Goal: Information Seeking & Learning: Learn about a topic

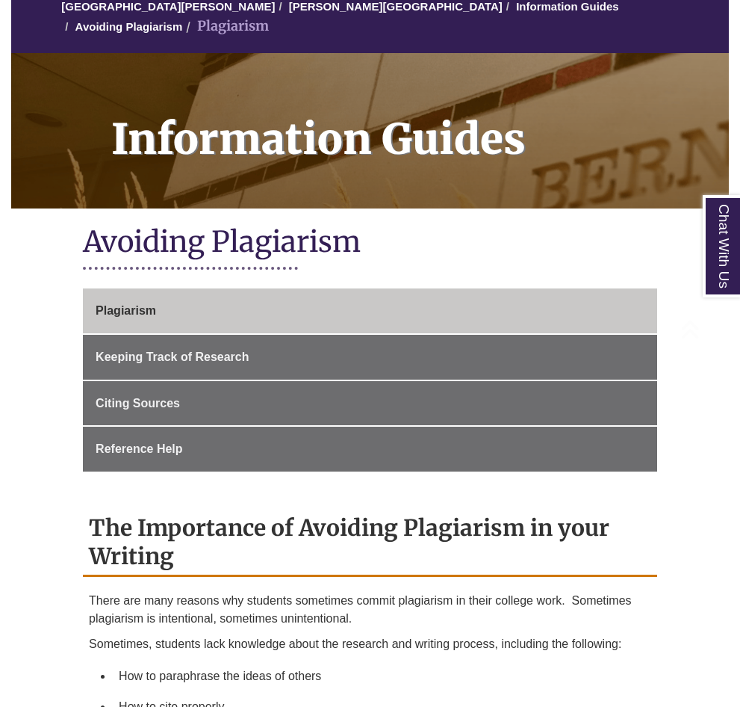
scroll to position [224, 0]
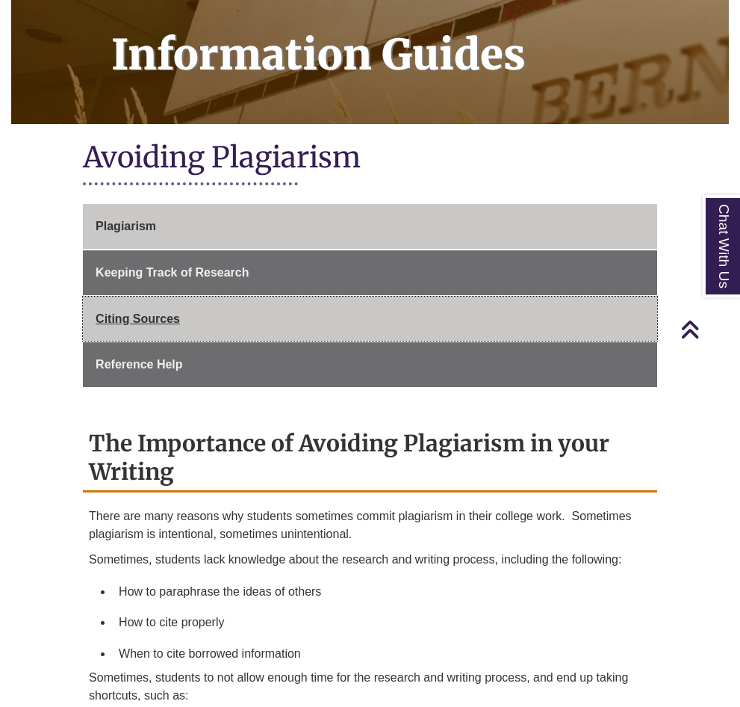
click at [182, 338] on link "Citing Sources" at bounding box center [370, 319] width 575 height 45
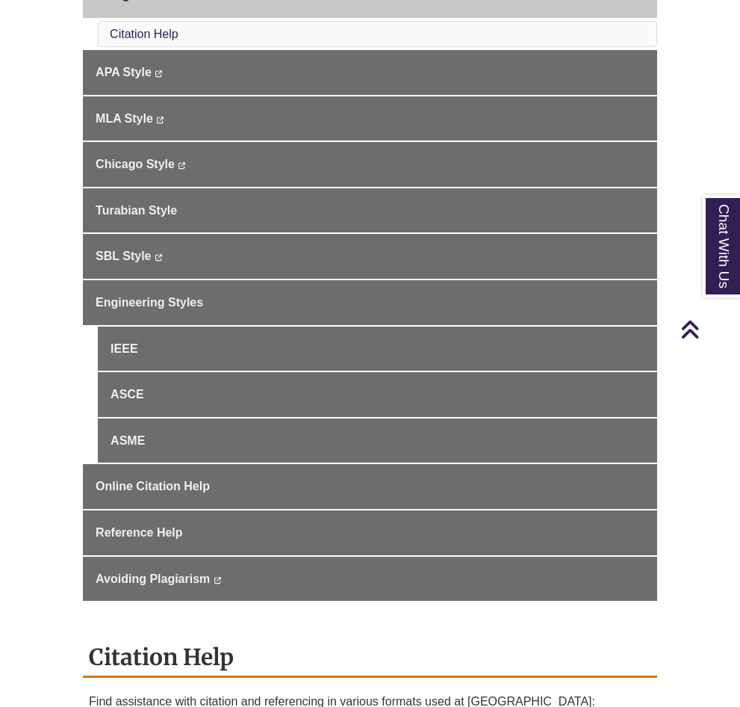
scroll to position [448, 0]
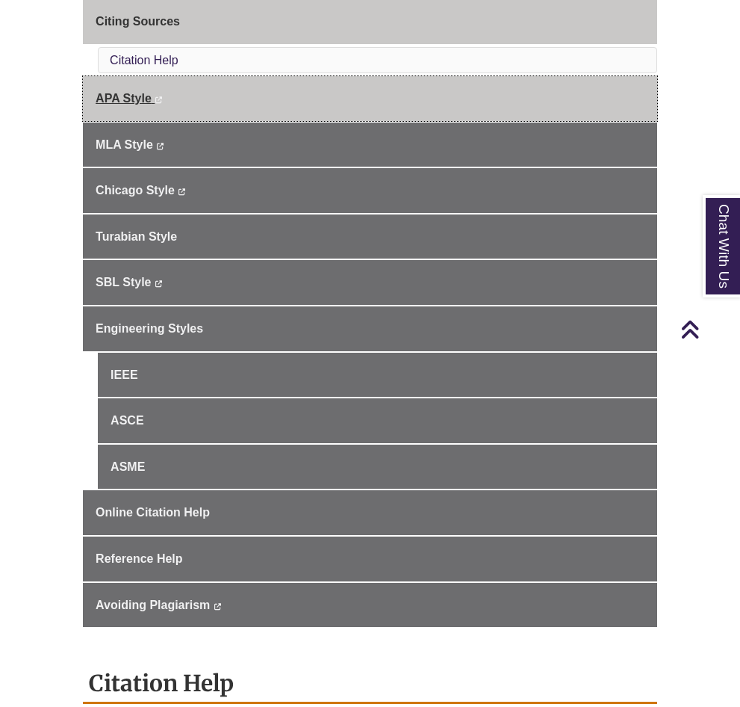
click at [117, 93] on span "APA Style" at bounding box center [124, 98] width 56 height 13
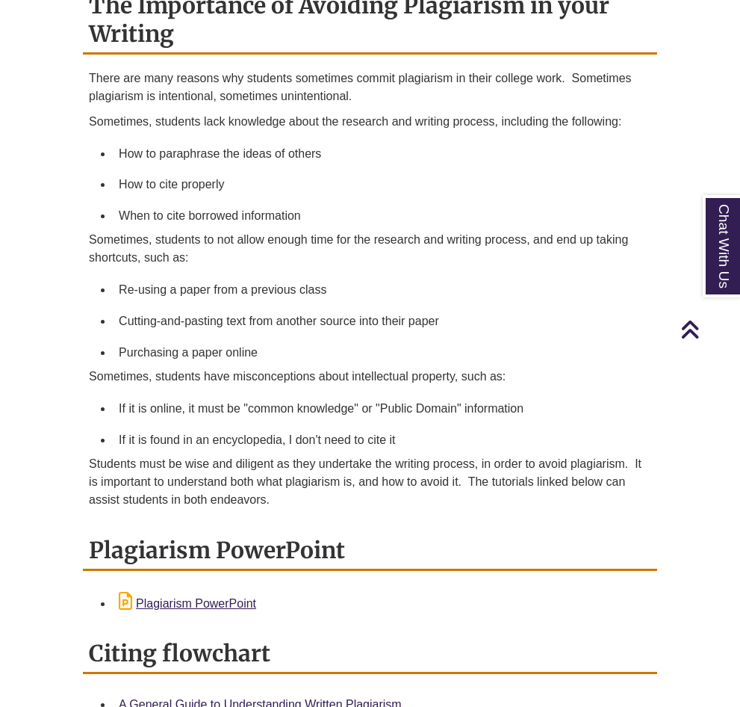
scroll to position [672, 0]
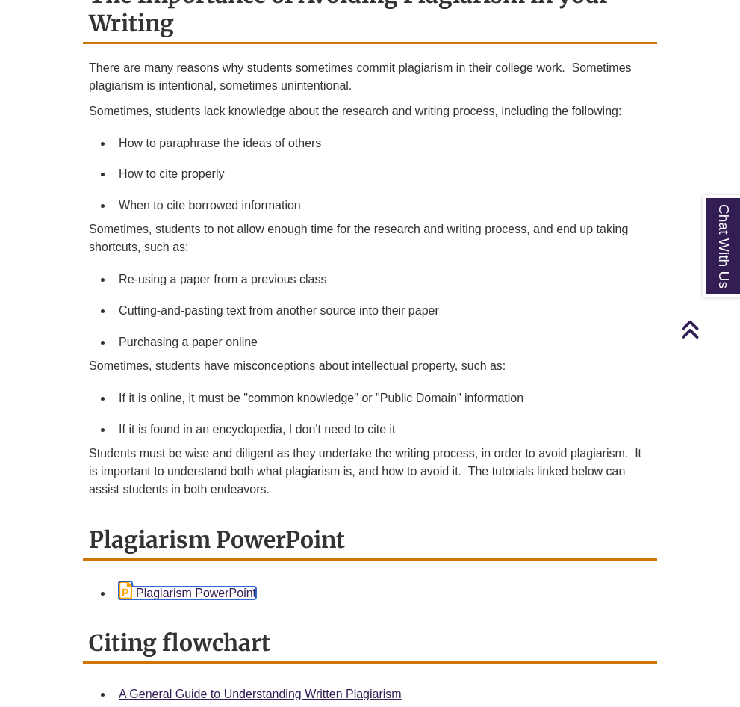
click at [256, 586] on link "Plagiarism PowerPoint" at bounding box center [187, 592] width 137 height 13
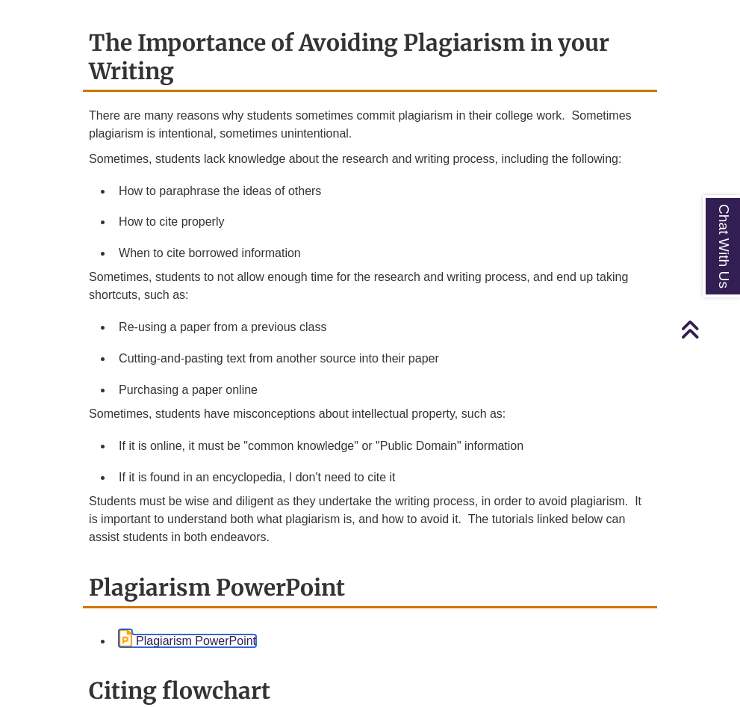
scroll to position [598, 0]
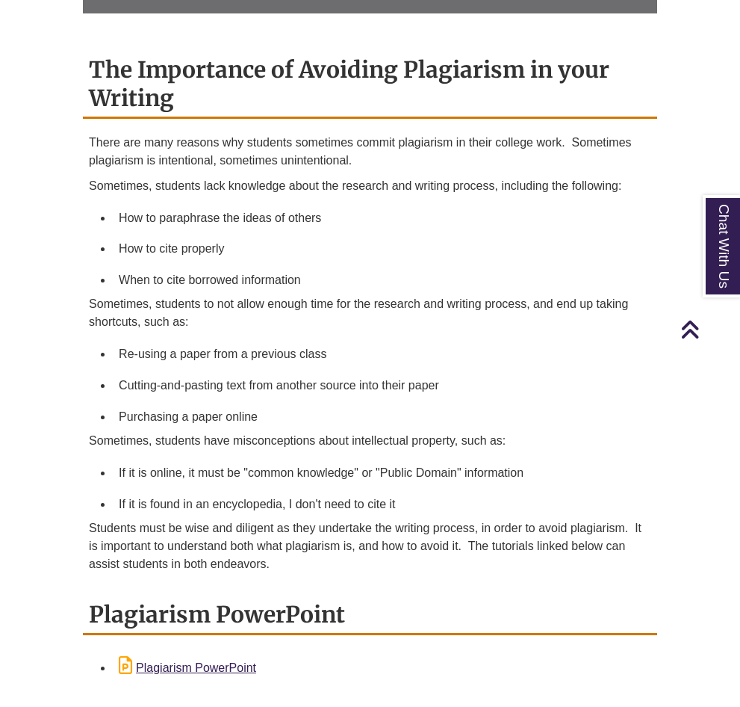
click at [211, 237] on div "Plagiarism Keeping Track of Research Citing Sources Reference Help The Importan…" at bounding box center [370, 323] width 597 height 986
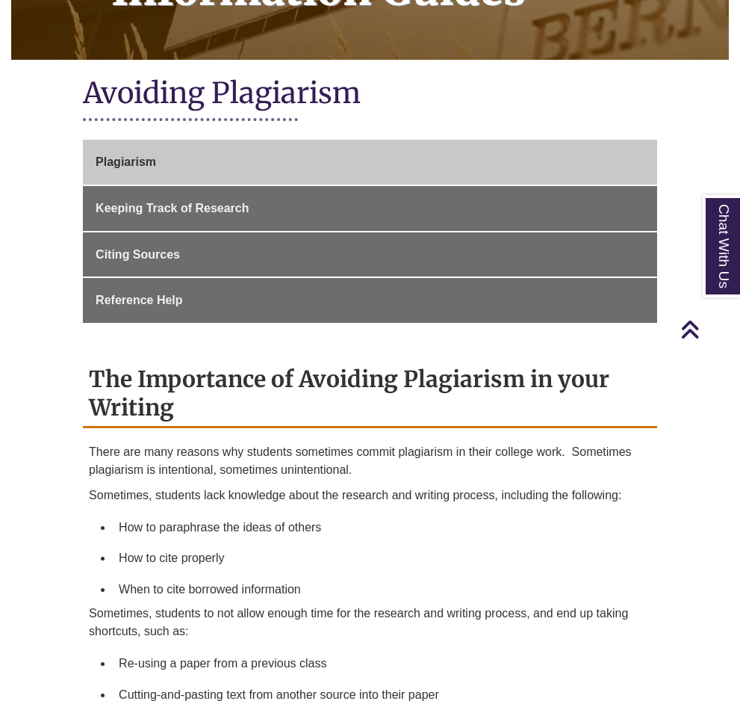
scroll to position [0, 0]
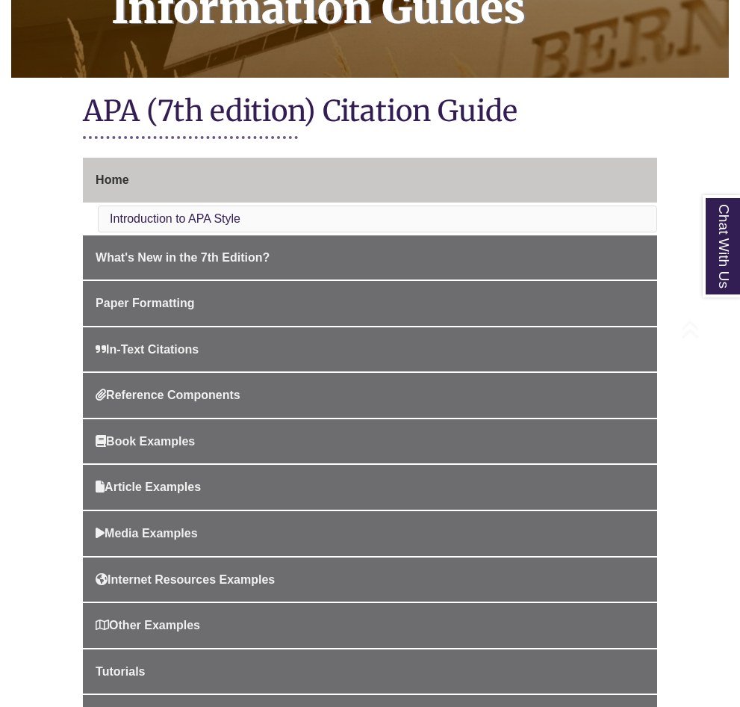
scroll to position [299, 0]
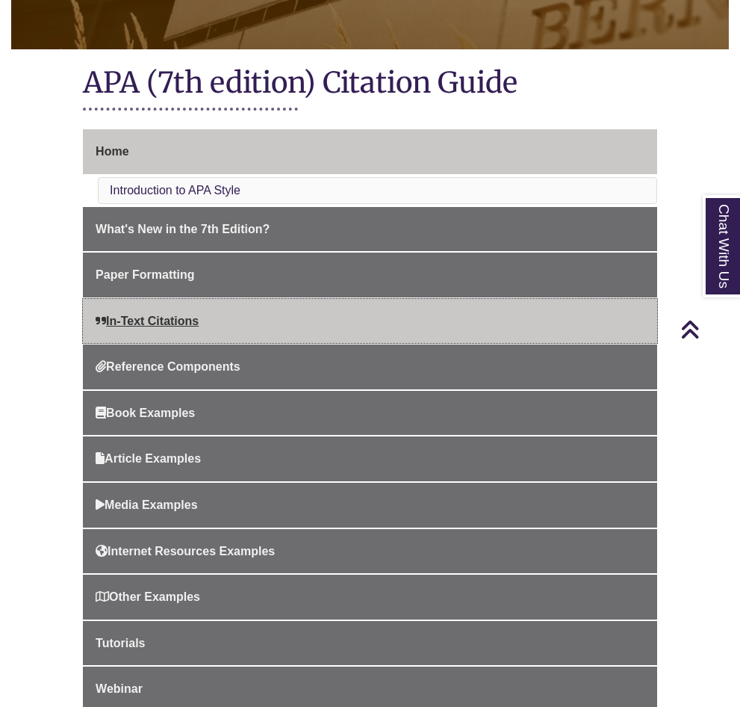
click at [134, 344] on link "In-Text Citations" at bounding box center [370, 321] width 575 height 45
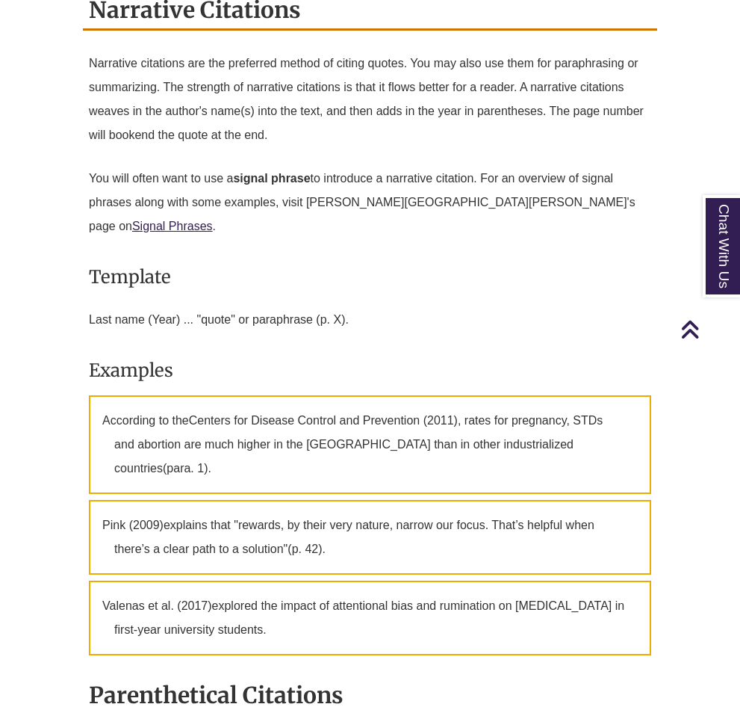
scroll to position [1718, 0]
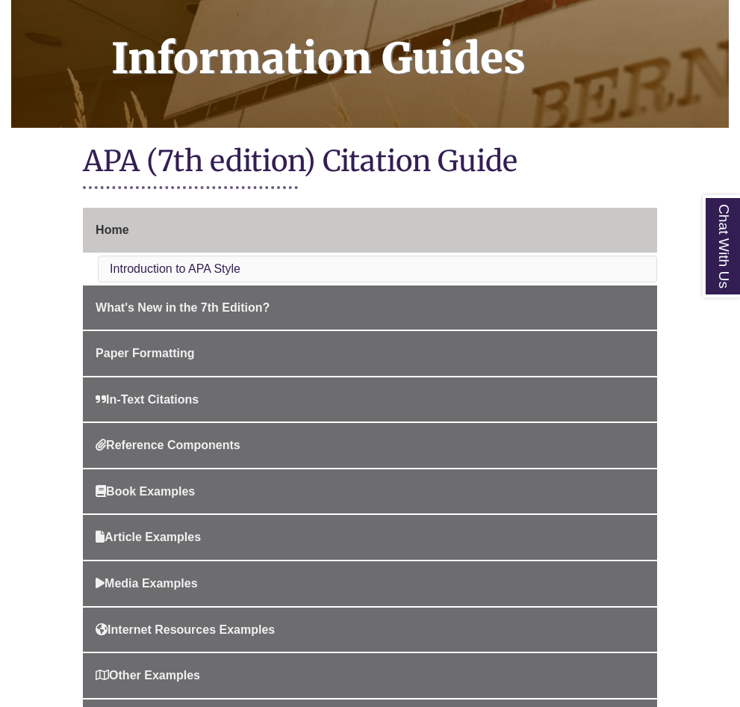
scroll to position [299, 0]
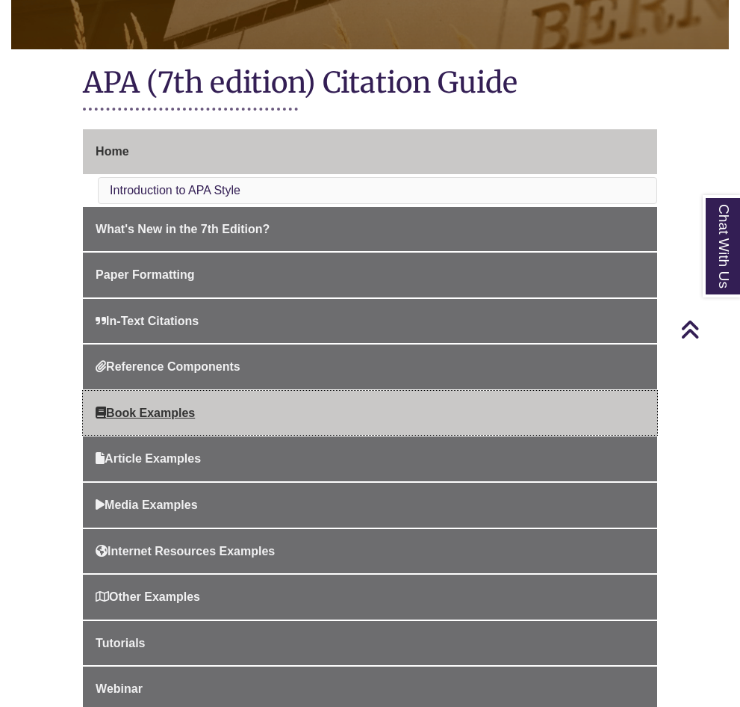
click at [130, 419] on span "Book Examples" at bounding box center [145, 412] width 99 height 13
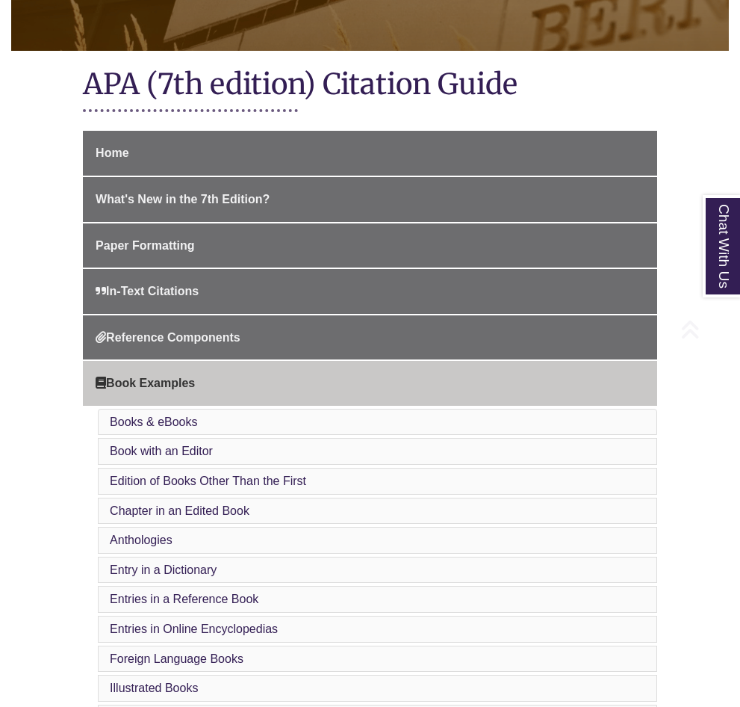
scroll to position [299, 0]
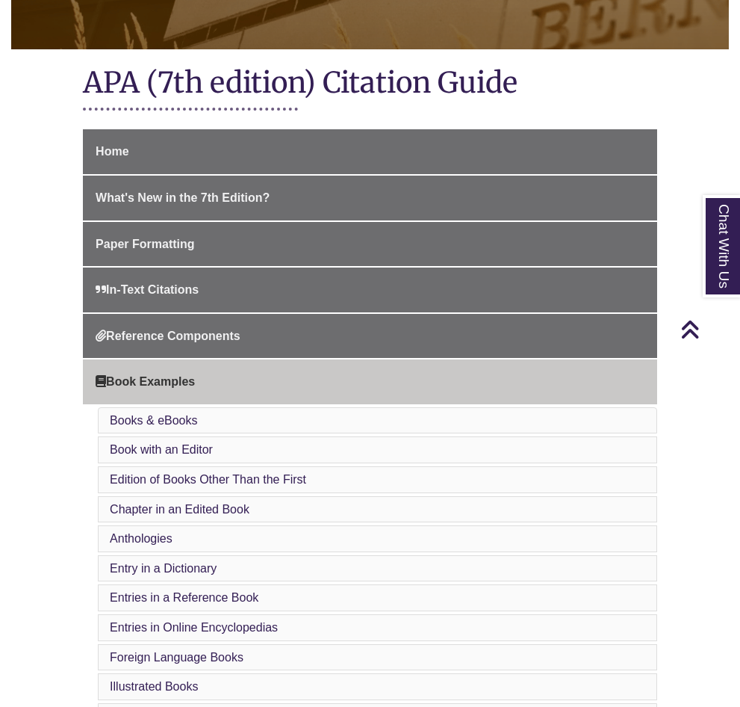
click at [154, 515] on link "Chapter in an Edited Book" at bounding box center [180, 509] width 140 height 13
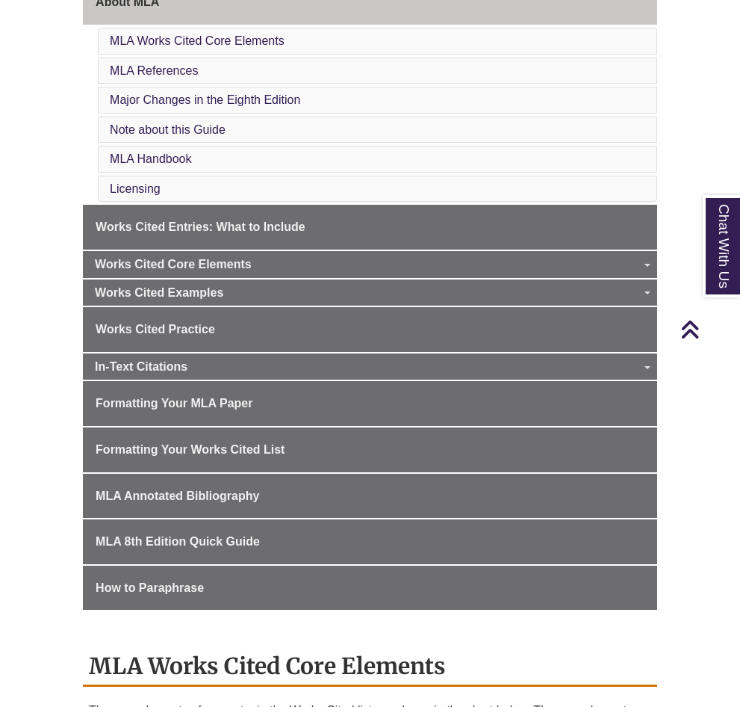
scroll to position [374, 0]
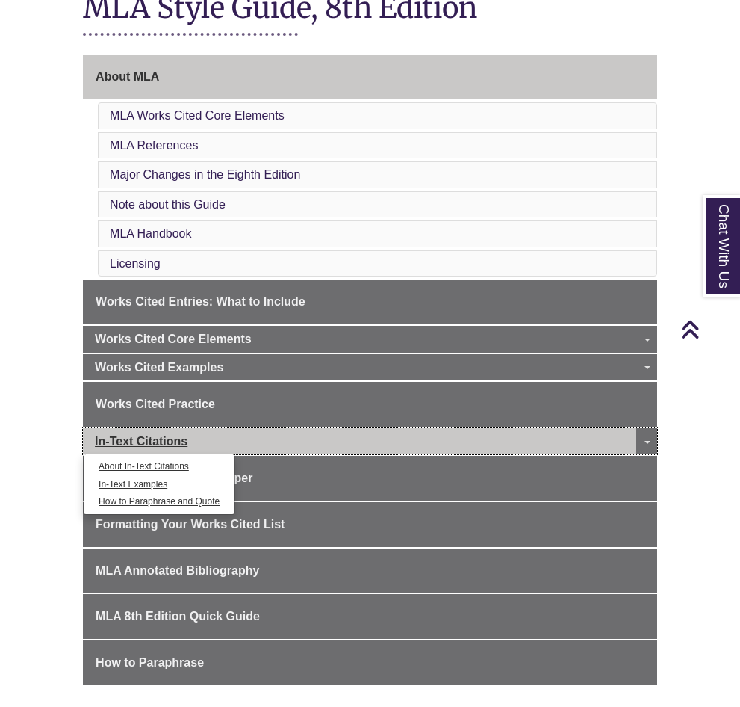
click at [170, 448] on span "In-Text Citations" at bounding box center [141, 441] width 93 height 13
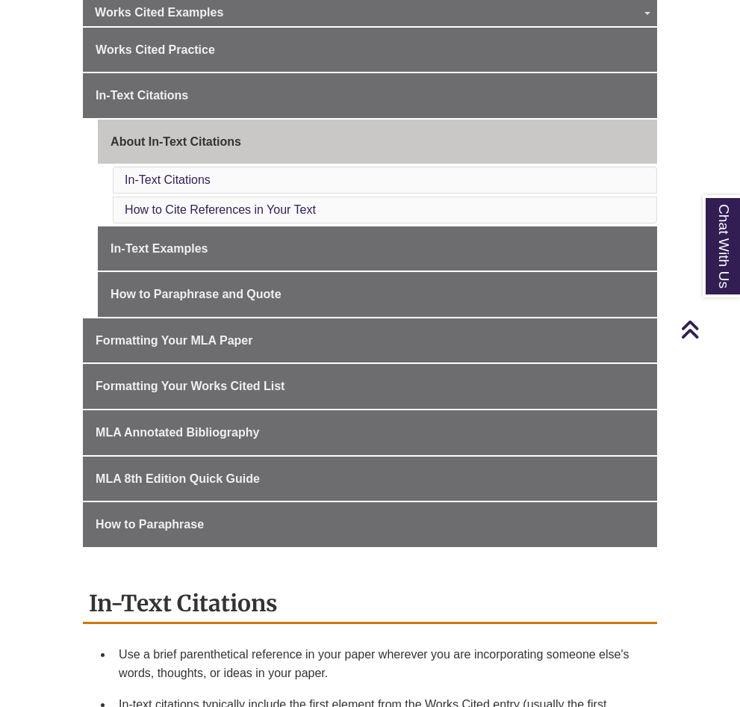
scroll to position [523, 0]
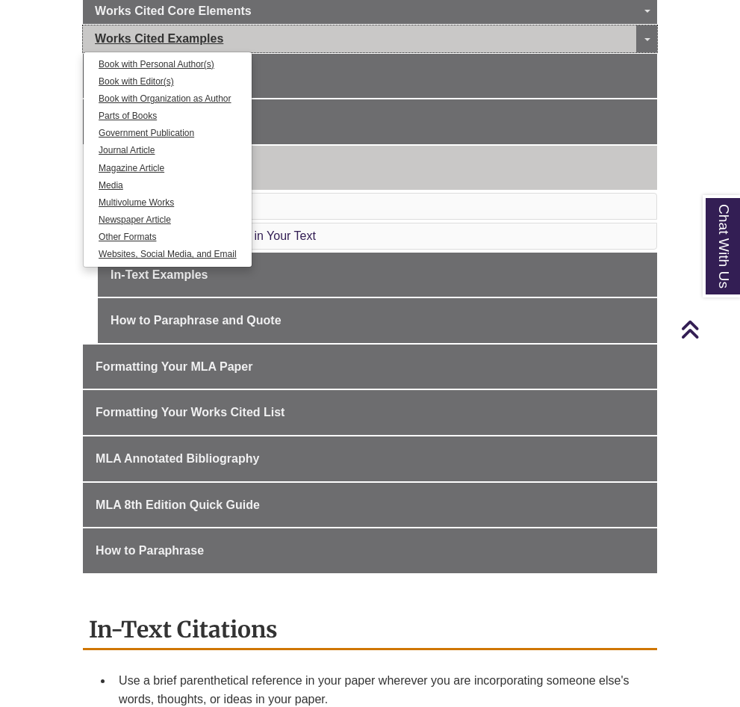
click at [149, 45] on span "Works Cited Examples" at bounding box center [159, 38] width 129 height 13
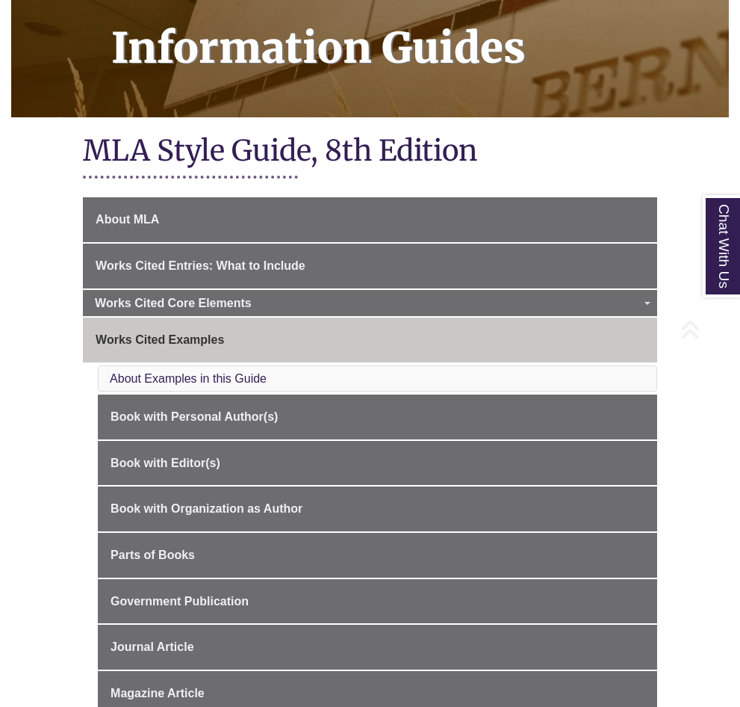
scroll to position [374, 0]
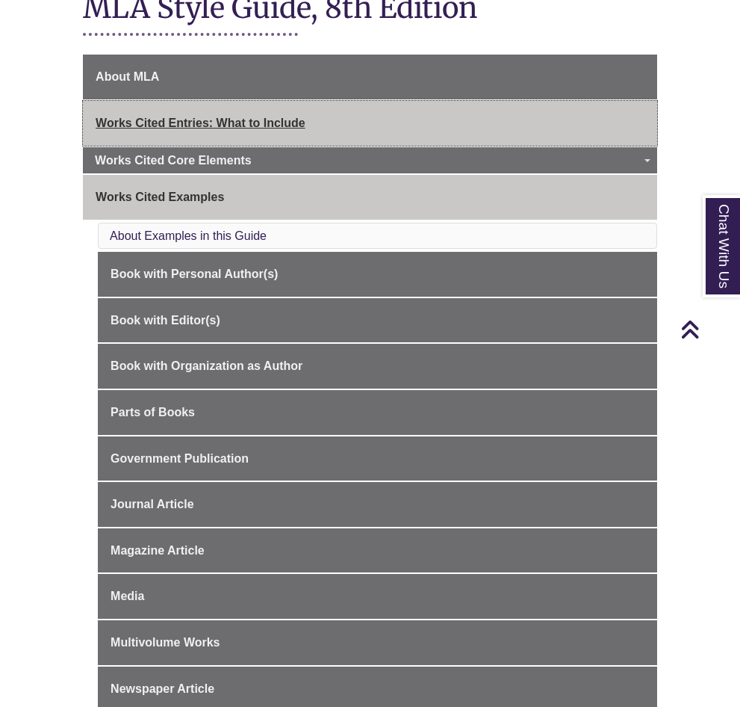
click at [152, 140] on link "Works Cited Entries: What to Include" at bounding box center [370, 123] width 575 height 45
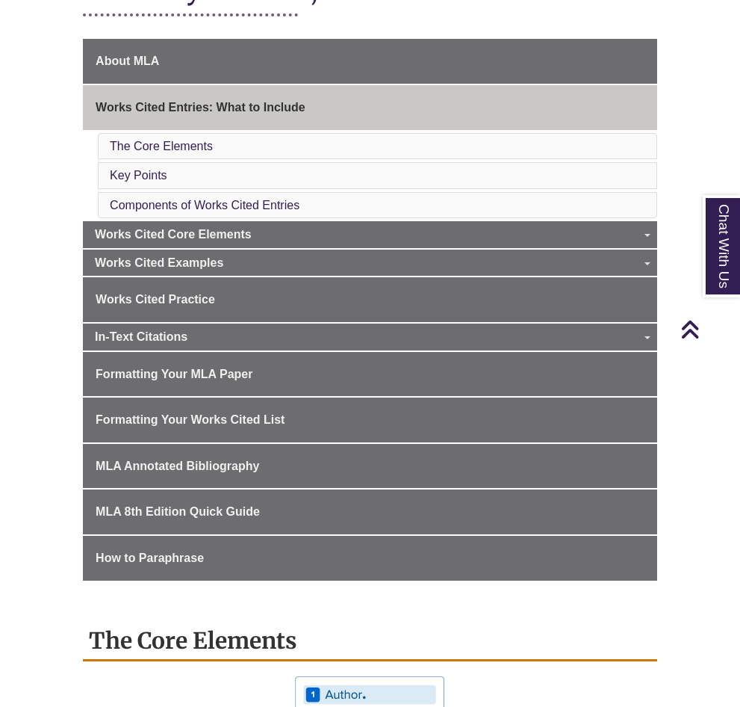
scroll to position [374, 0]
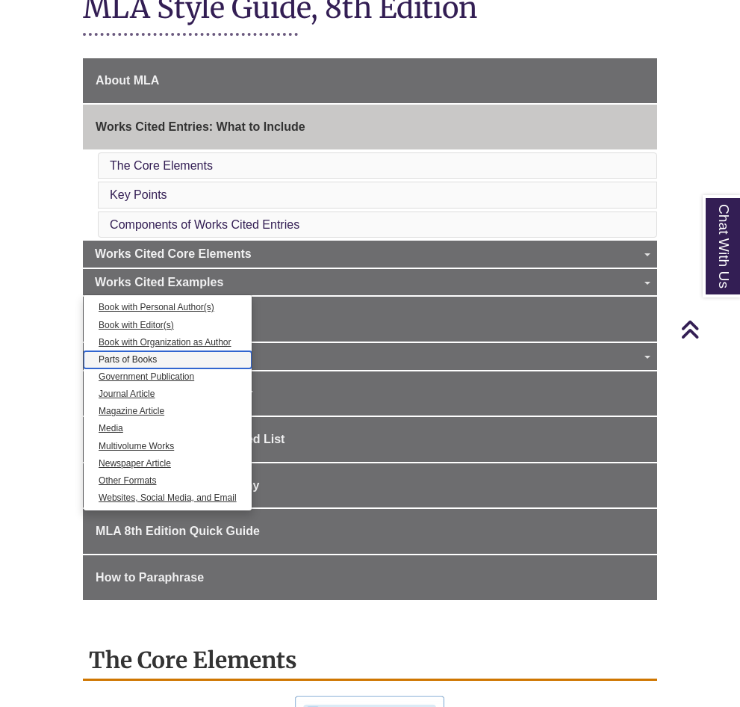
click at [124, 368] on link "Parts of Books" at bounding box center [168, 359] width 168 height 17
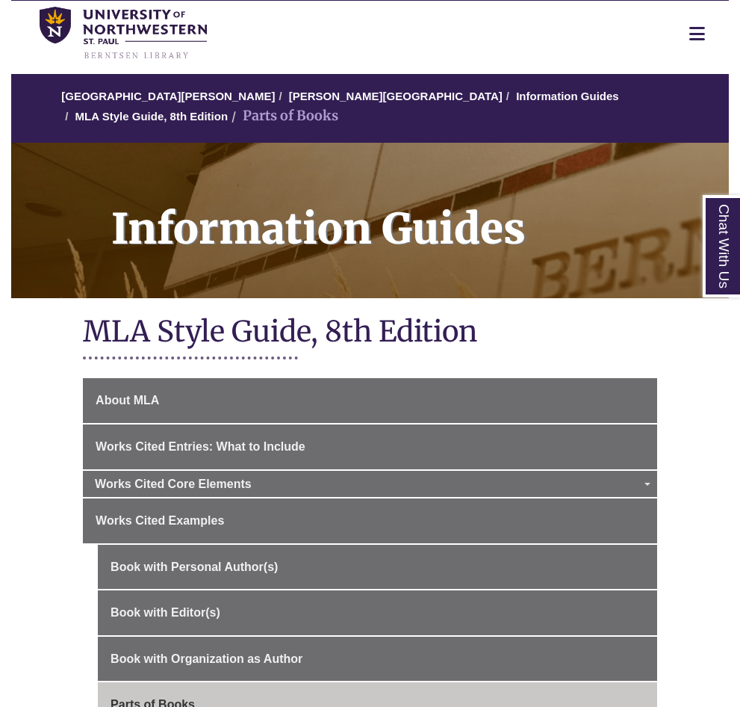
scroll to position [75, 0]
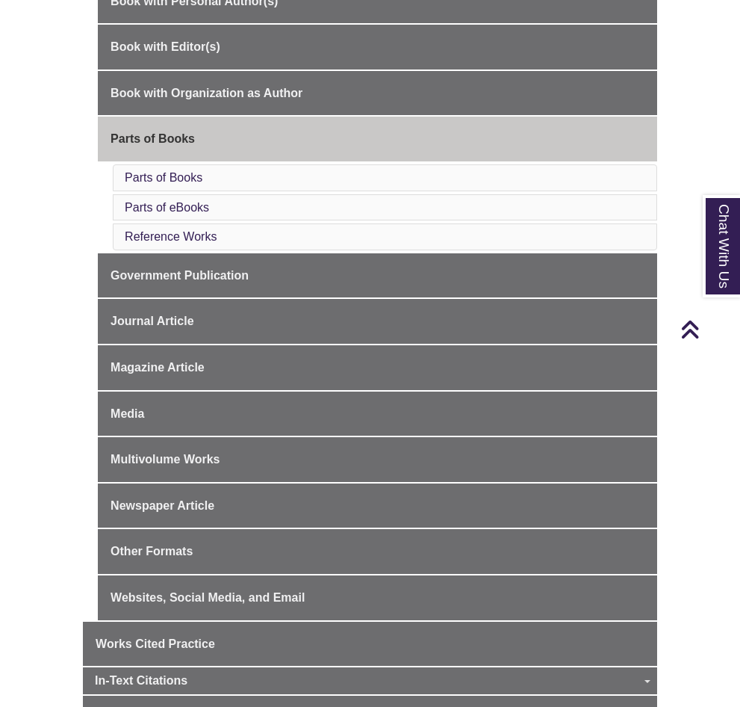
scroll to position [598, 0]
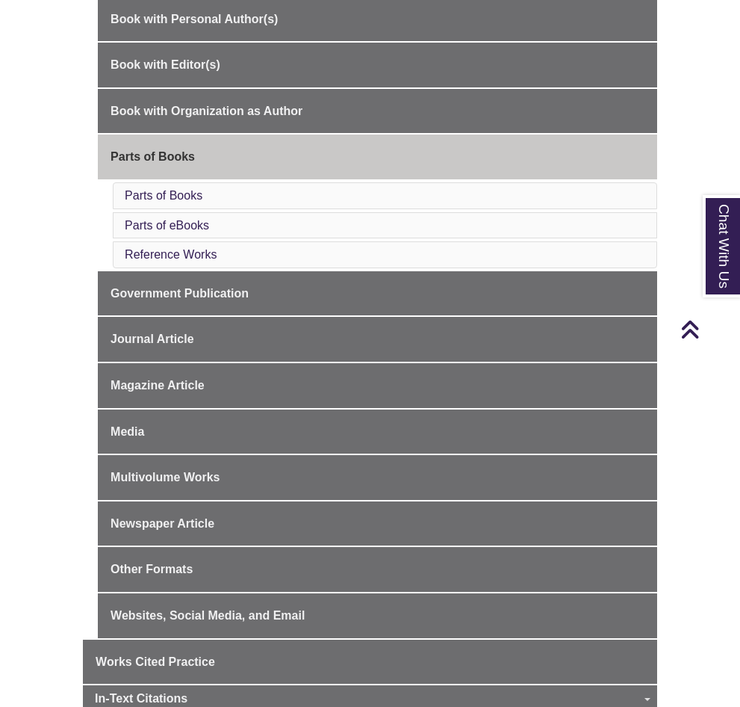
drag, startPoint x: 338, startPoint y: 183, endPoint x: 480, endPoint y: 185, distance: 141.2
drag, startPoint x: 480, startPoint y: 185, endPoint x: 411, endPoint y: 207, distance: 72.1
drag, startPoint x: 411, startPoint y: 207, endPoint x: 546, endPoint y: 215, distance: 135.5
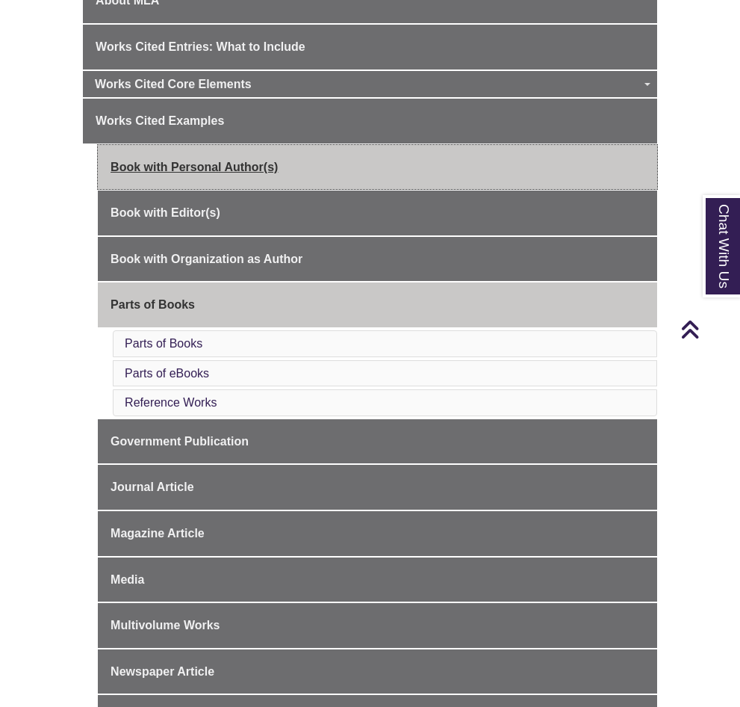
scroll to position [448, 0]
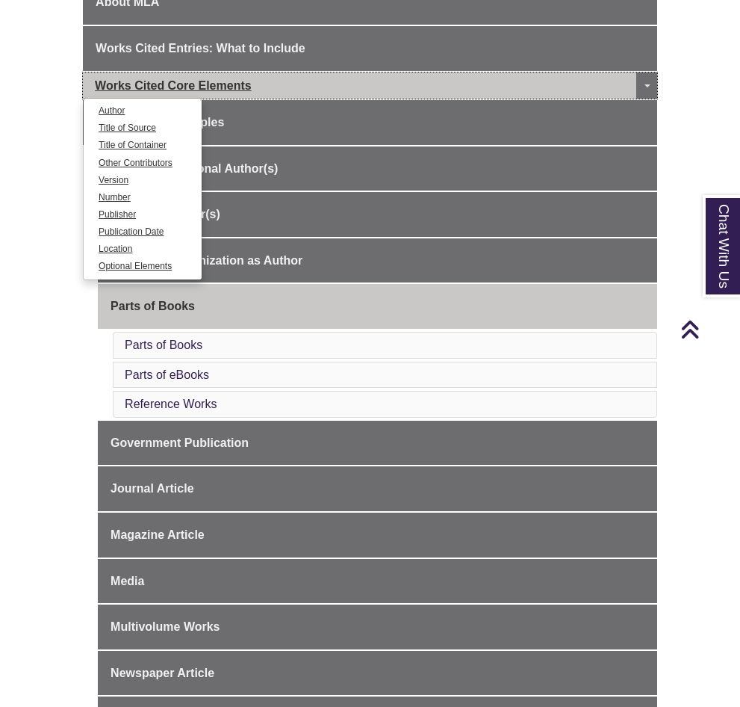
click at [138, 92] on span "Works Cited Core Elements" at bounding box center [173, 85] width 157 height 13
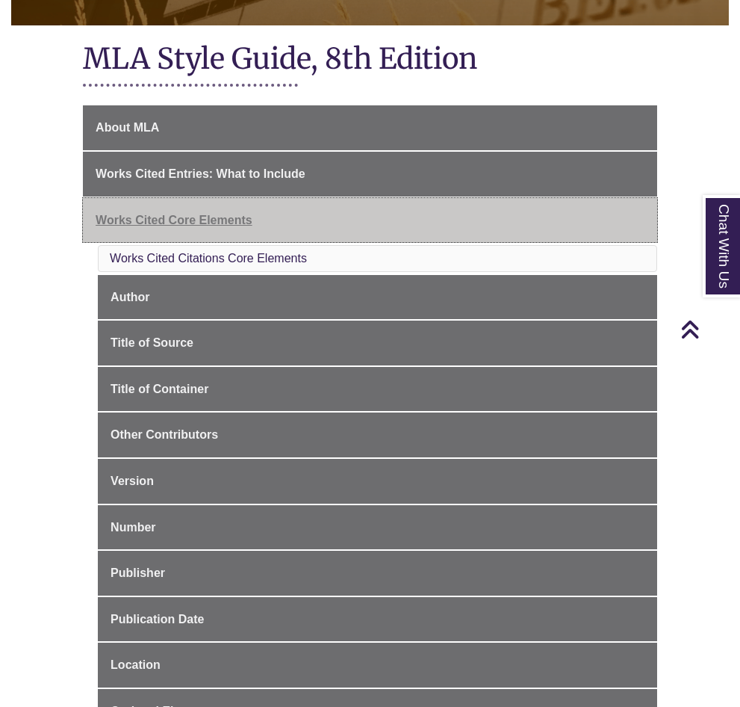
scroll to position [299, 0]
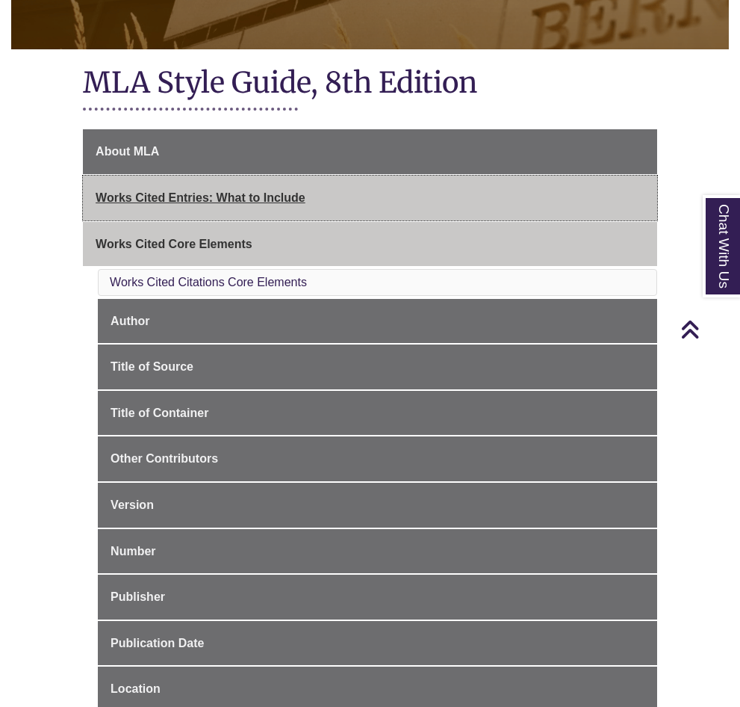
click at [158, 217] on link "Works Cited Entries: What to Include" at bounding box center [370, 198] width 575 height 45
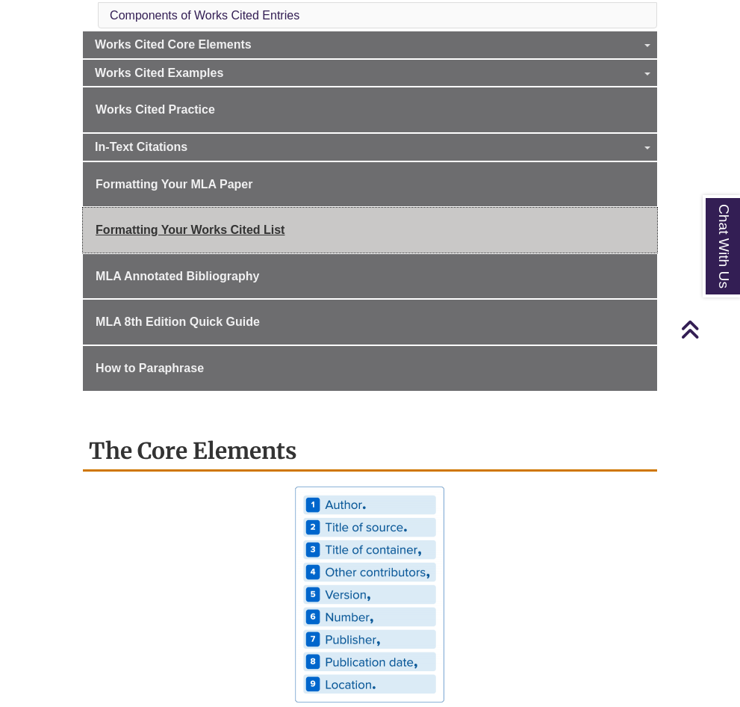
scroll to position [598, 0]
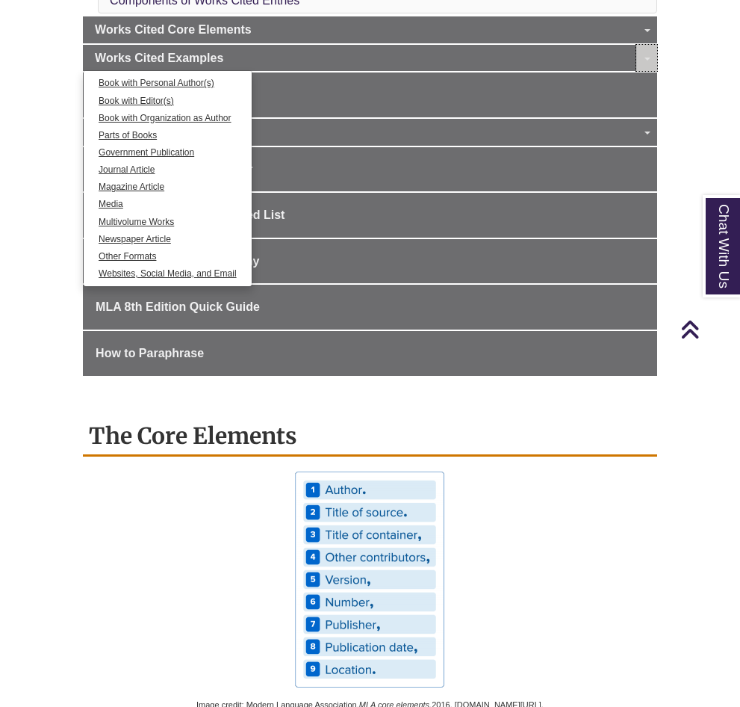
click at [637, 72] on link "Toggle Dropdown" at bounding box center [647, 58] width 21 height 27
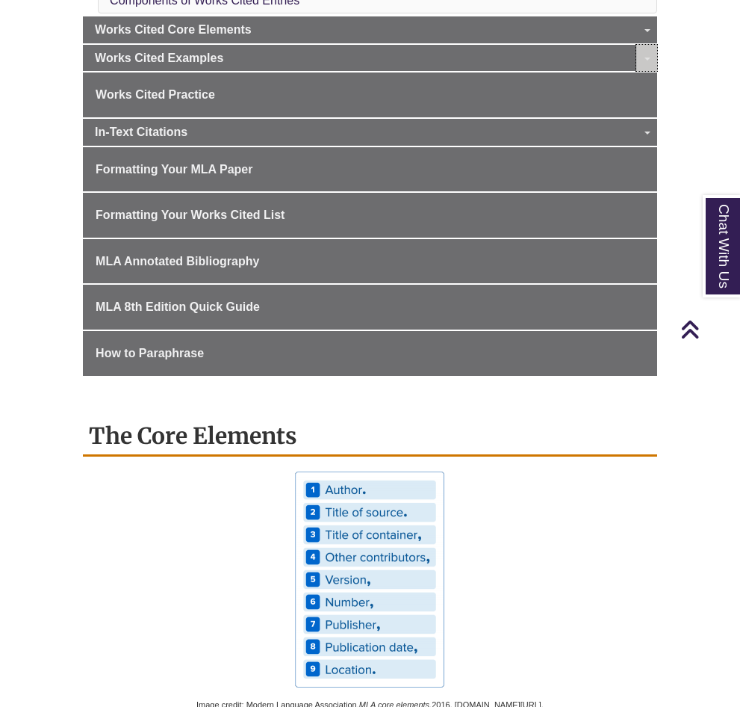
click at [637, 72] on link "Toggle Dropdown" at bounding box center [647, 58] width 21 height 27
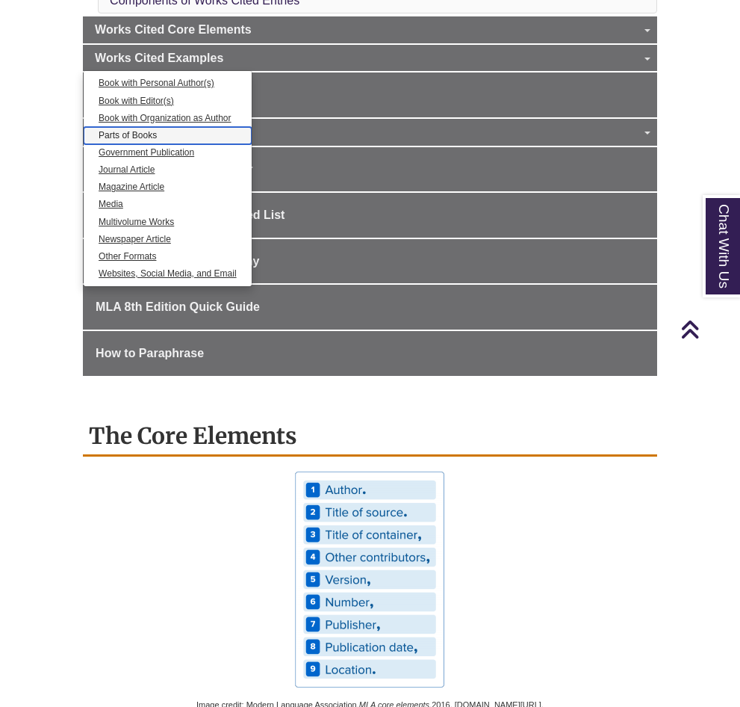
click at [128, 144] on link "Parts of Books" at bounding box center [168, 135] width 168 height 17
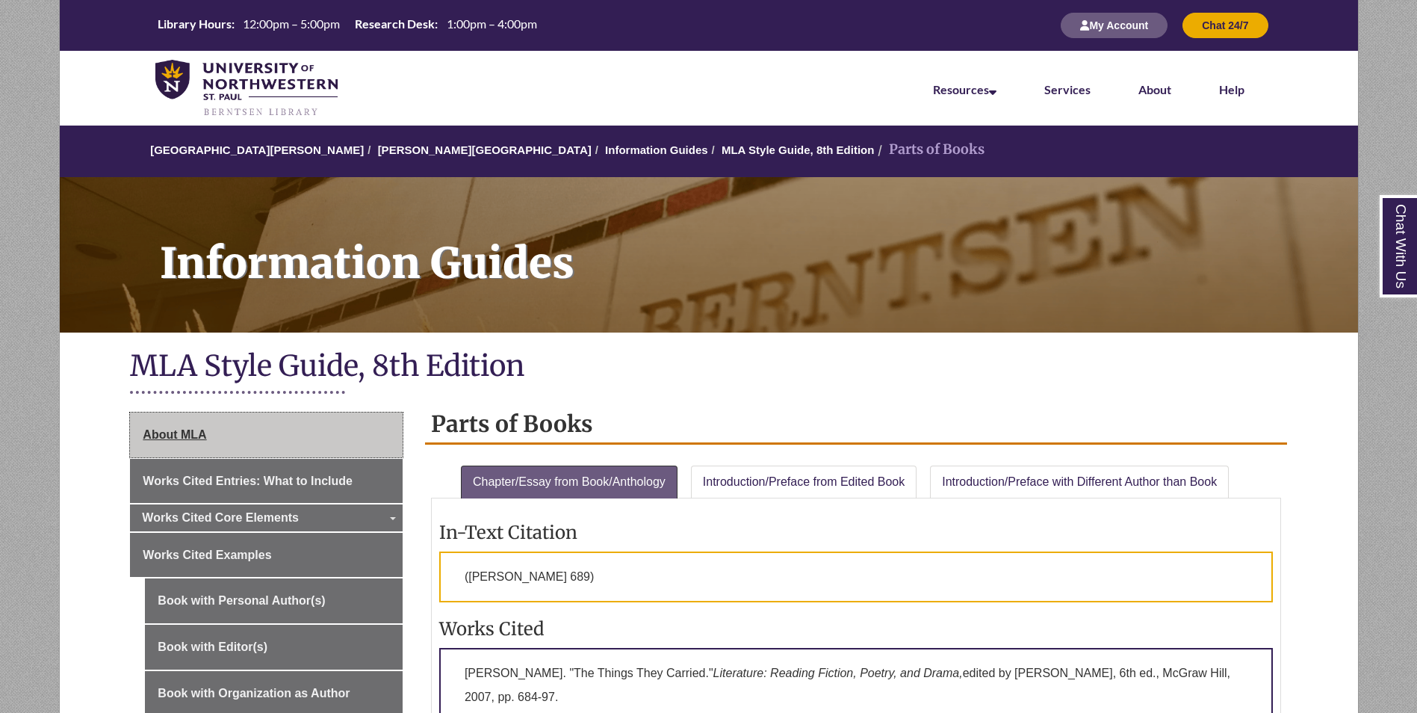
click at [285, 451] on link "About MLA" at bounding box center [266, 434] width 273 height 45
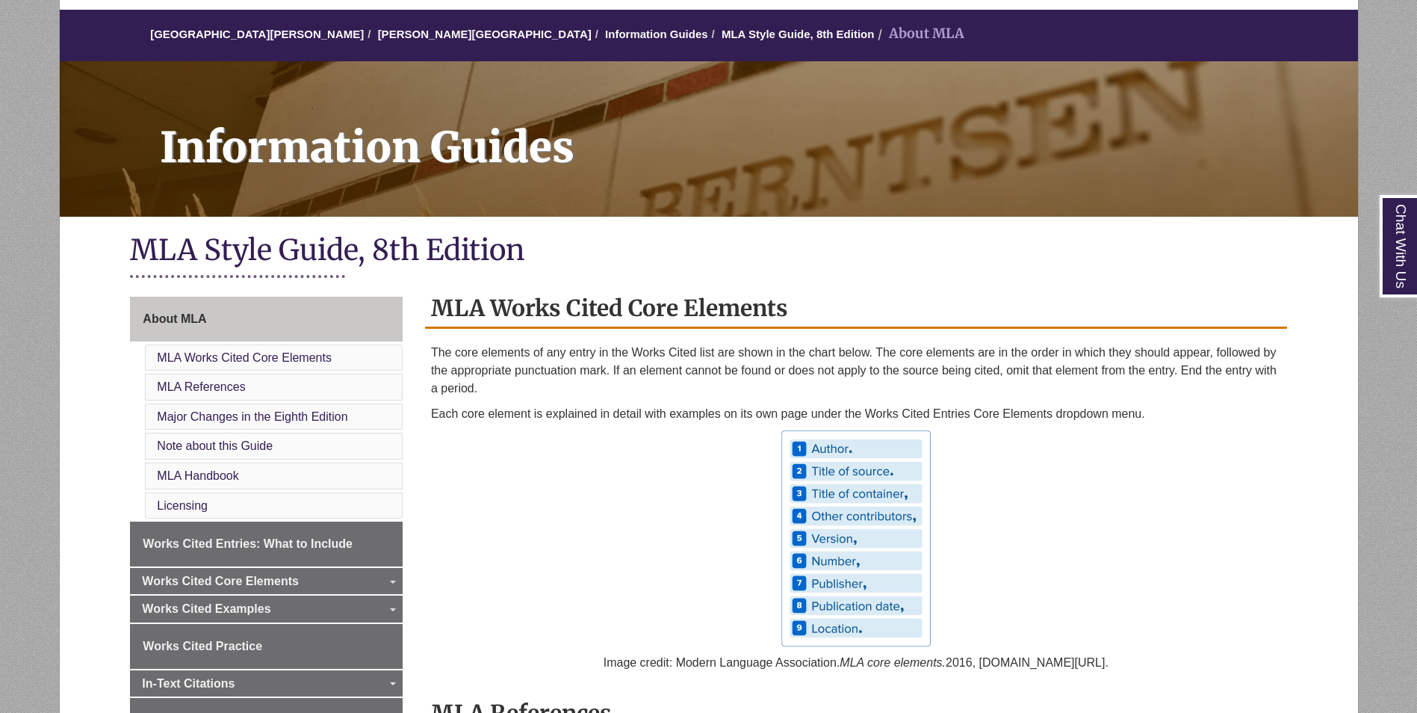
scroll to position [374, 0]
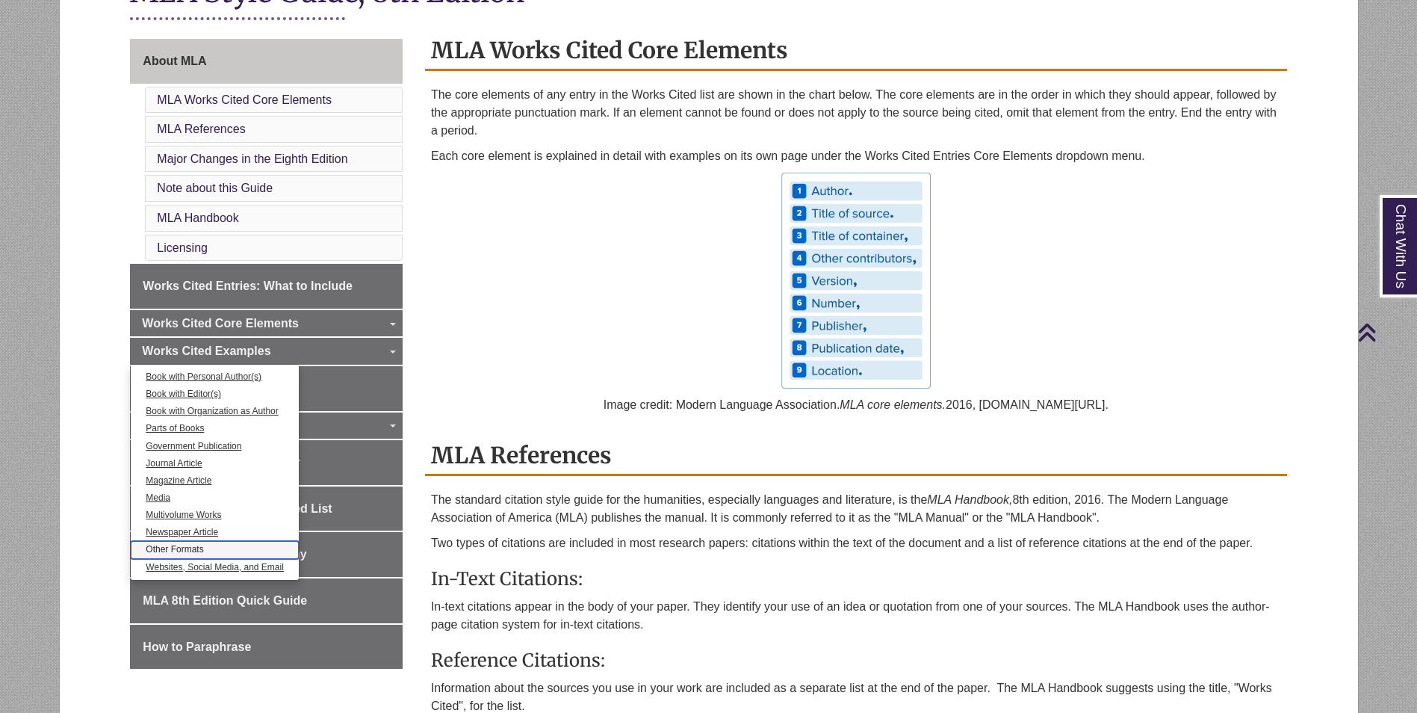
click at [188, 548] on link "Other Formats" at bounding box center [215, 549] width 168 height 17
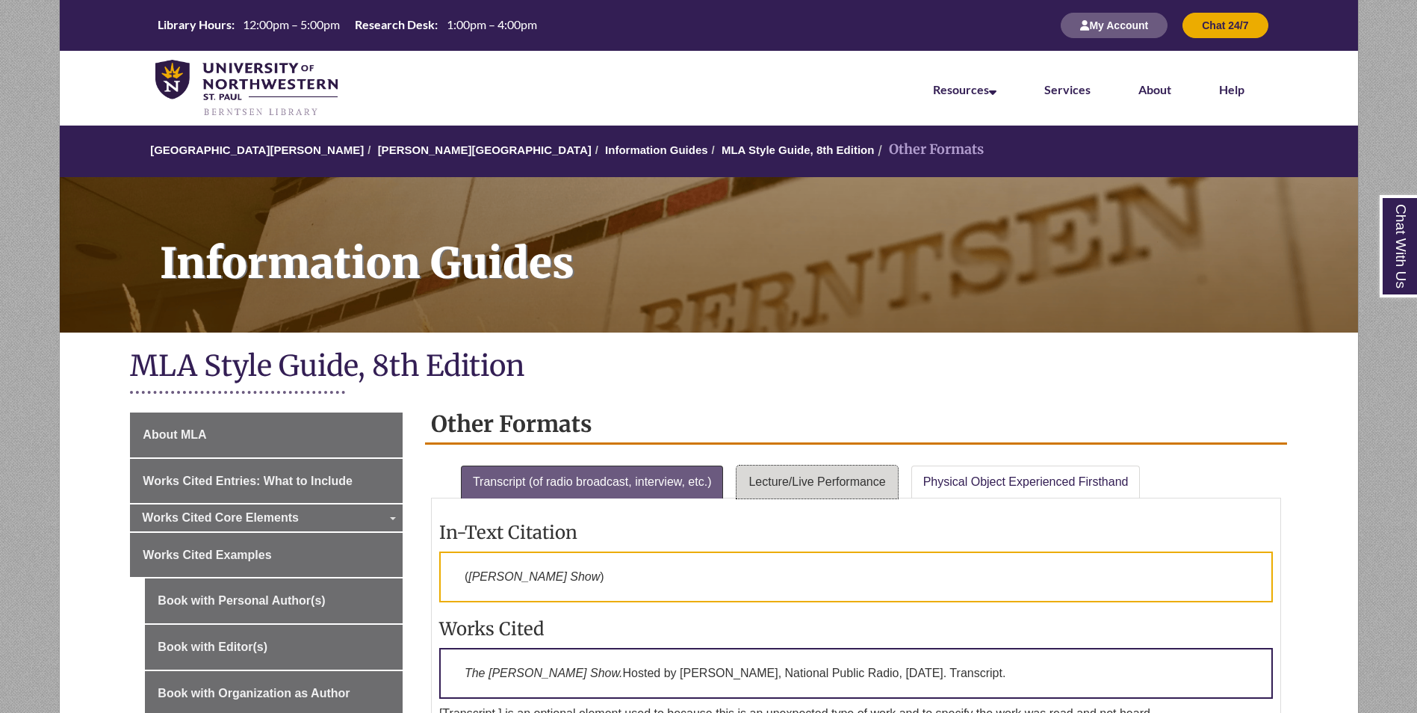
click at [865, 473] on link "Lecture/Live Performance" at bounding box center [817, 481] width 161 height 33
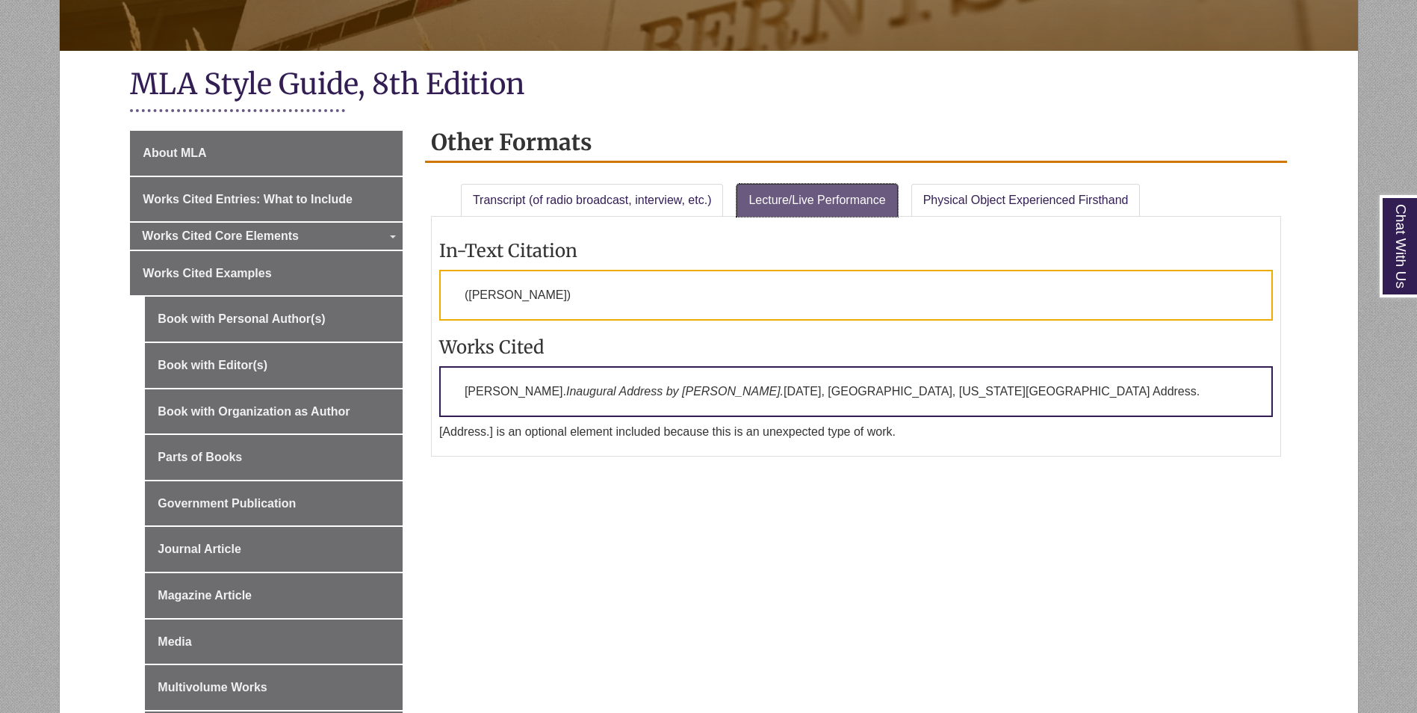
scroll to position [299, 0]
